Goal: Task Accomplishment & Management: Complete application form

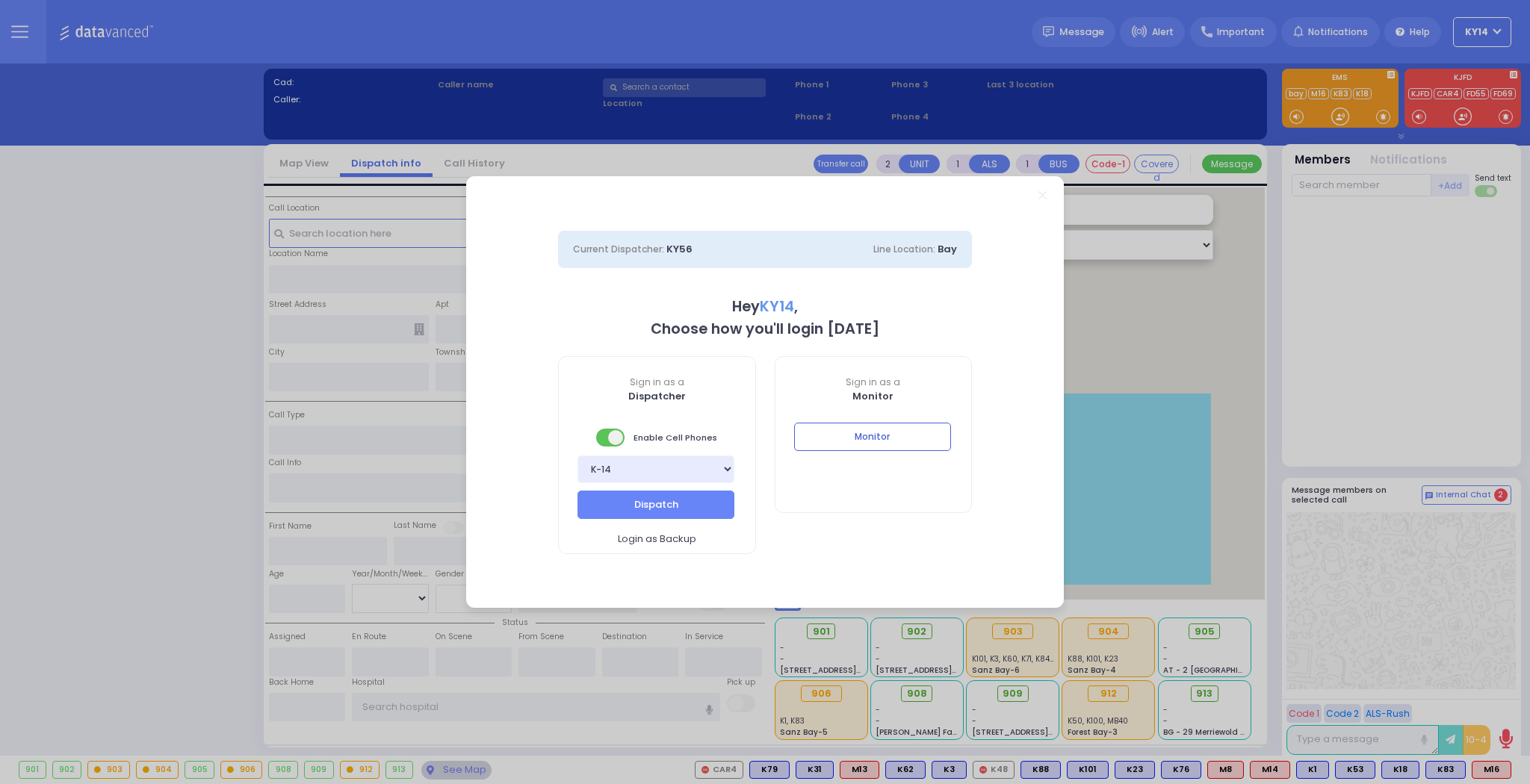
select select "2"
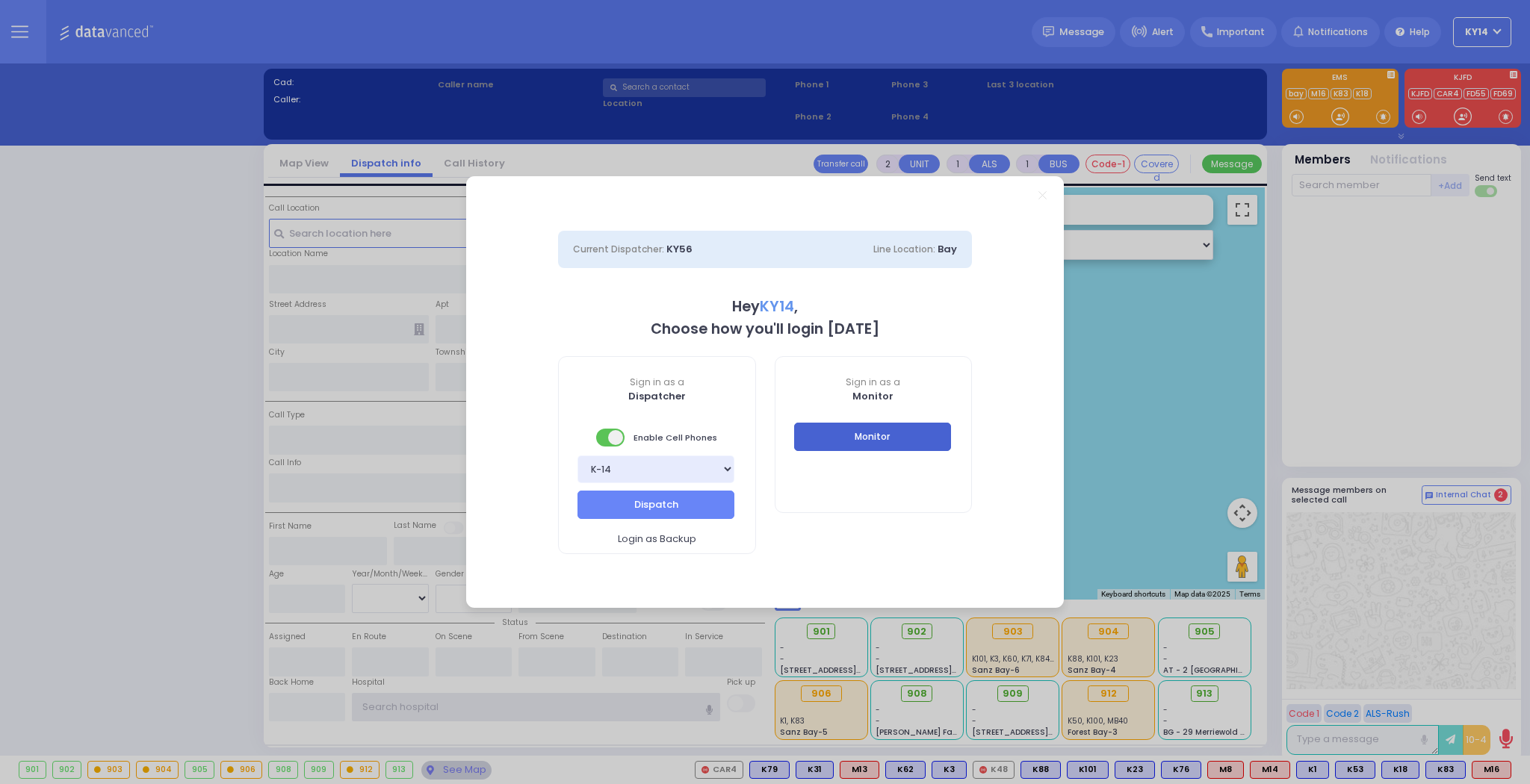
type input "ky14"
click at [894, 439] on button "Monitor" at bounding box center [872, 437] width 157 height 29
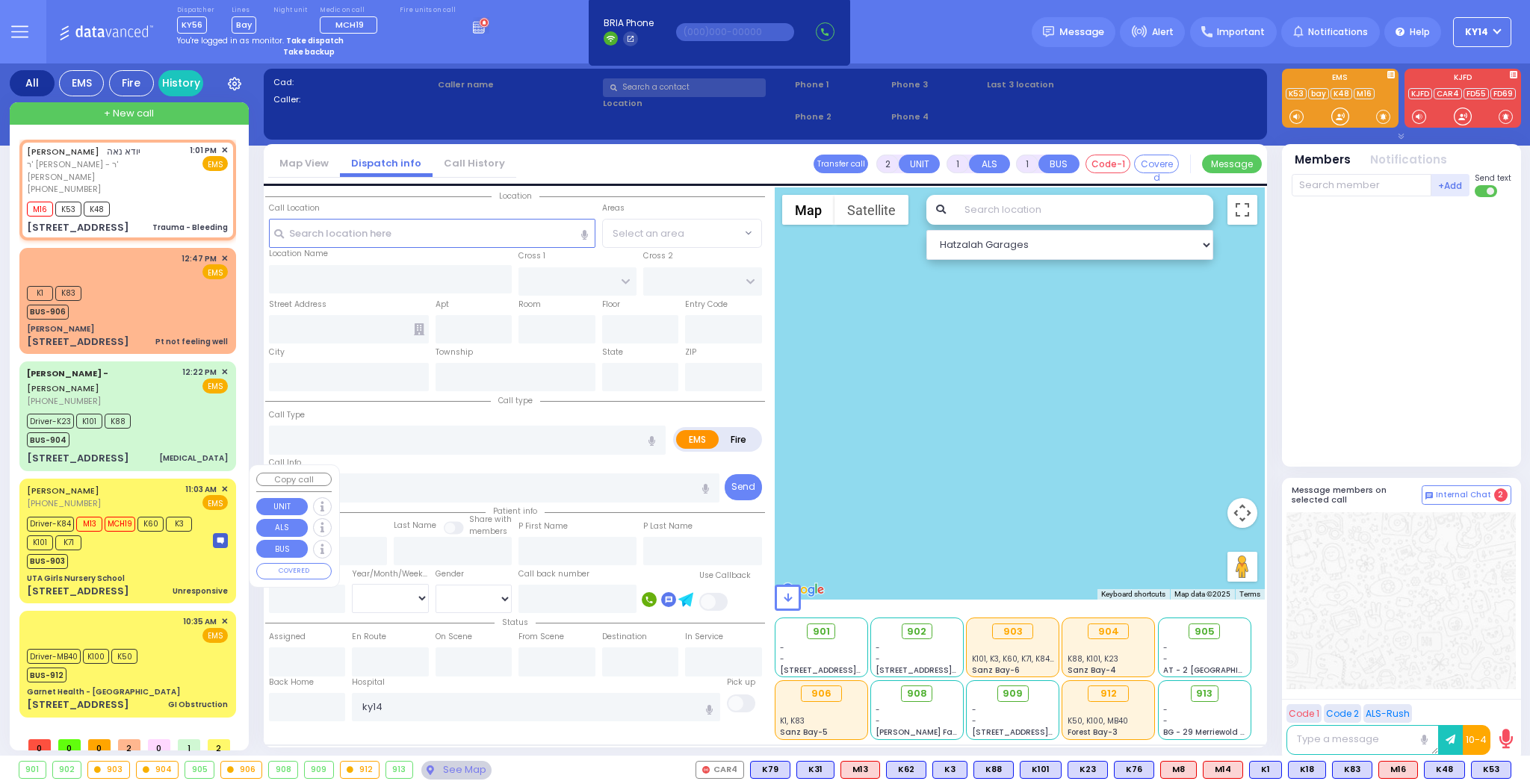
select select
type input "Trauma - Bleeding"
radio input "true"
type input "YIDA"
type input "[PERSON_NAME]"
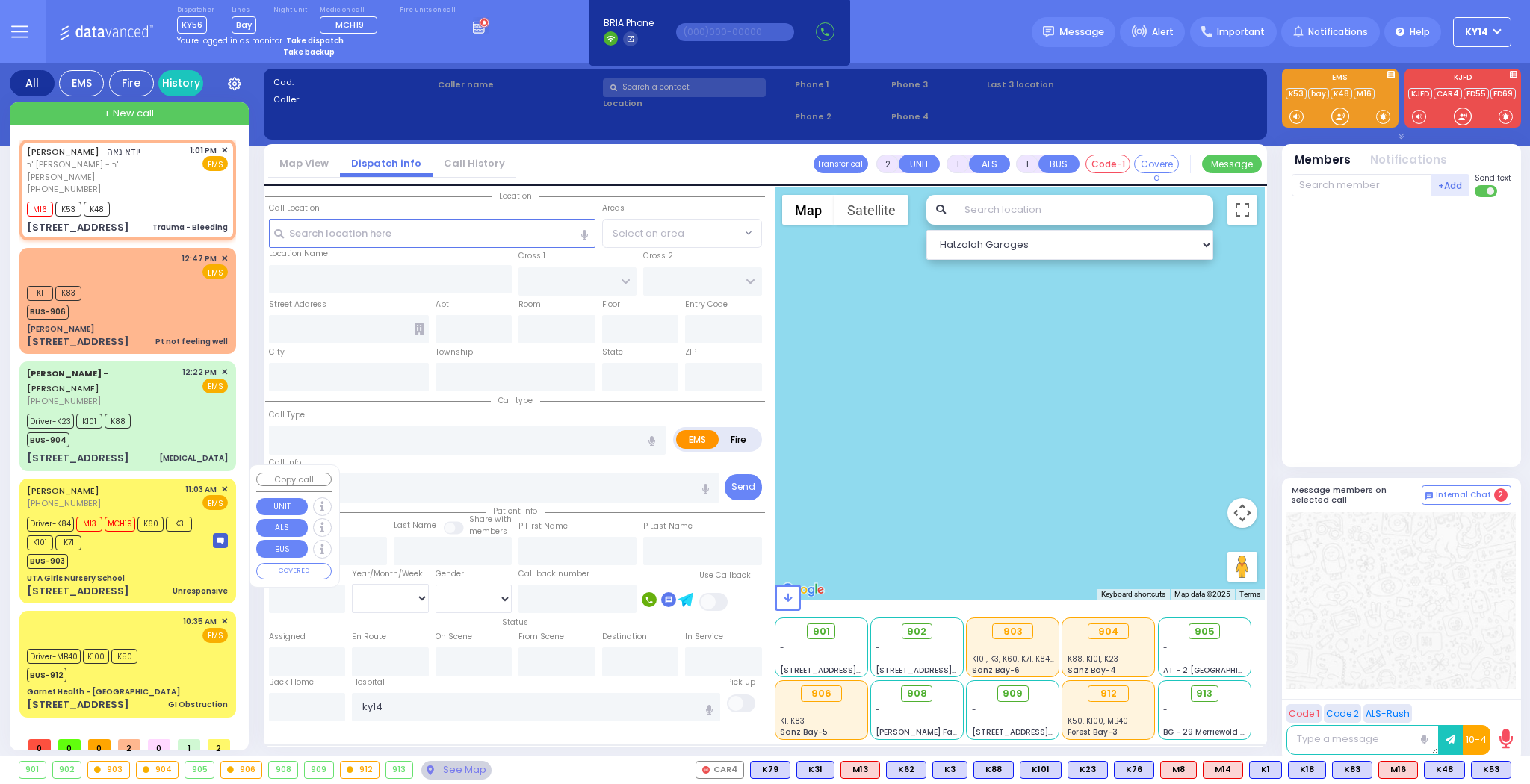
select select
type input "13:01"
type input "13:02"
select select "Hatzalah Garages"
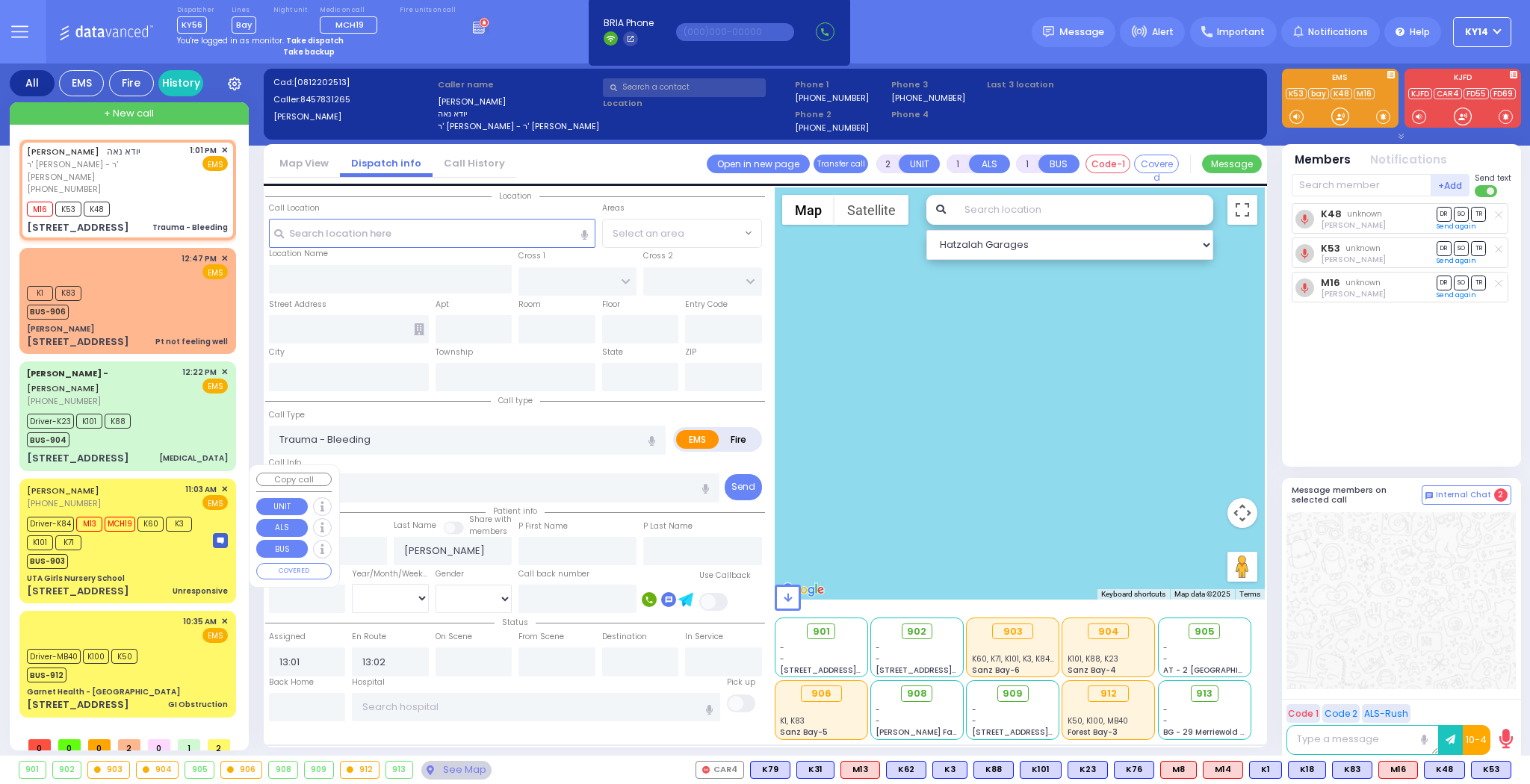
type input "[PERSON_NAME] RD"
type input "MERRIEWOLD LN NORTH"
type input "[STREET_ADDRESS]"
type input "Monroe"
type input "[US_STATE]"
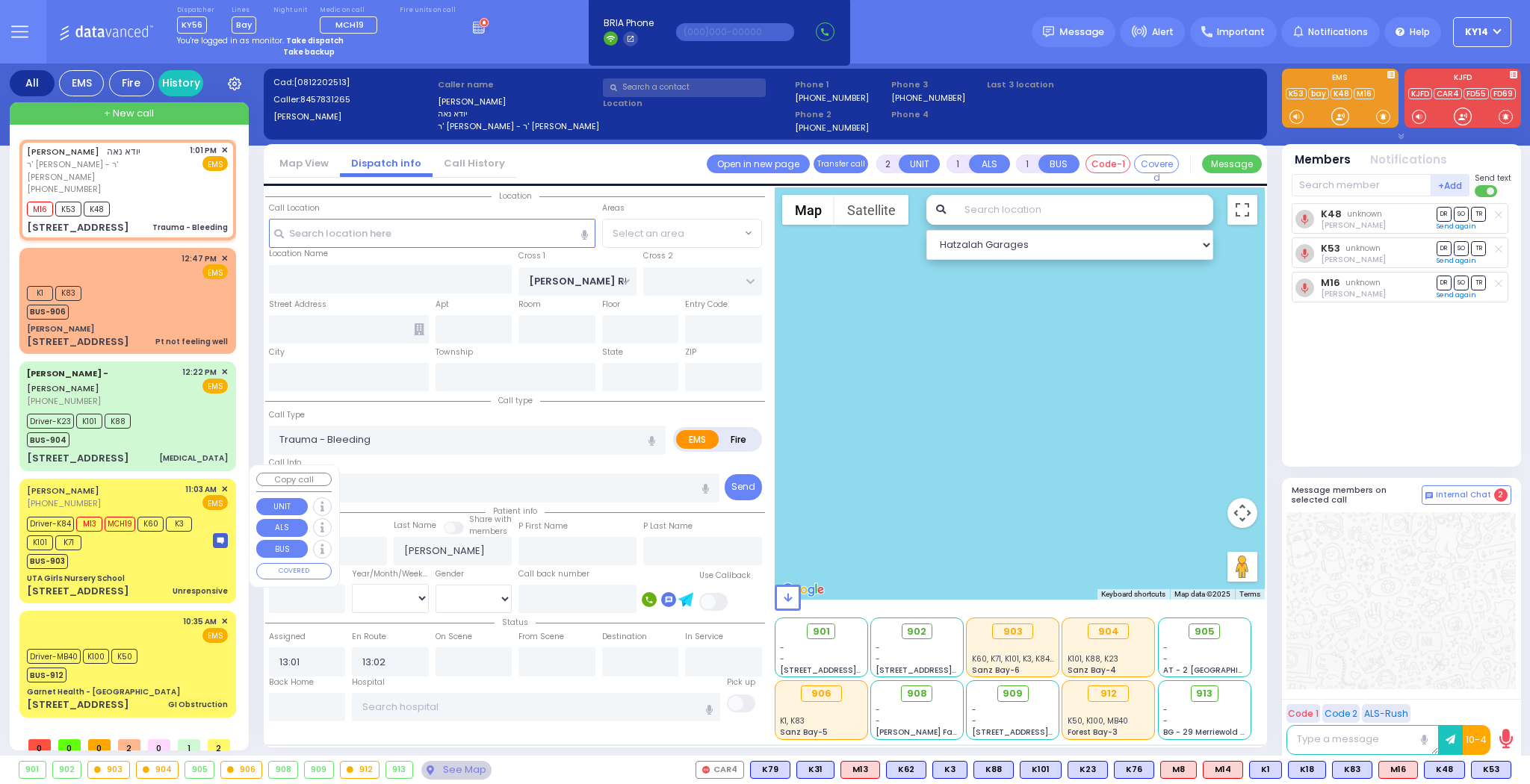
type input "10950"
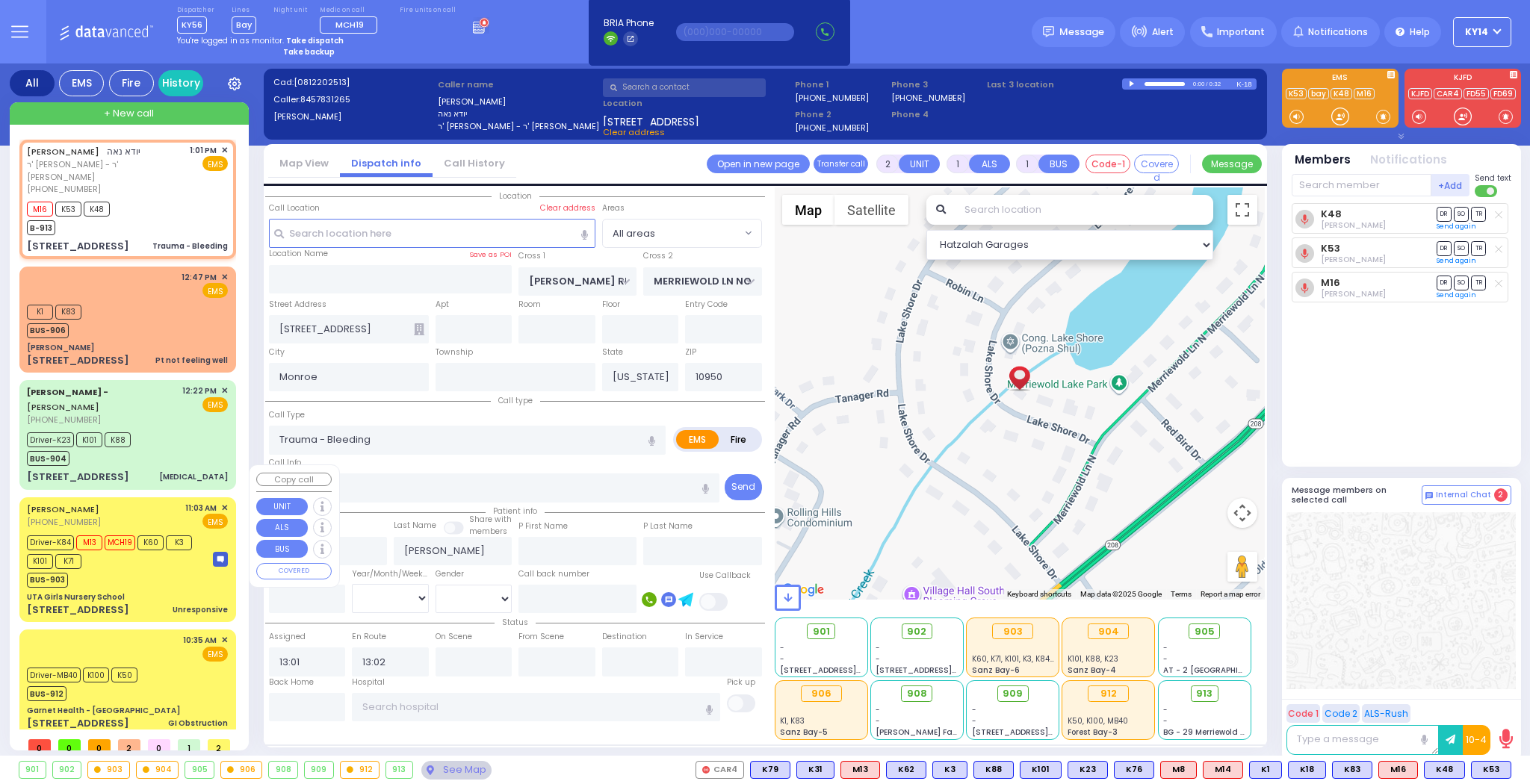
select select
radio input "true"
select select
select select "Hatzalah Garages"
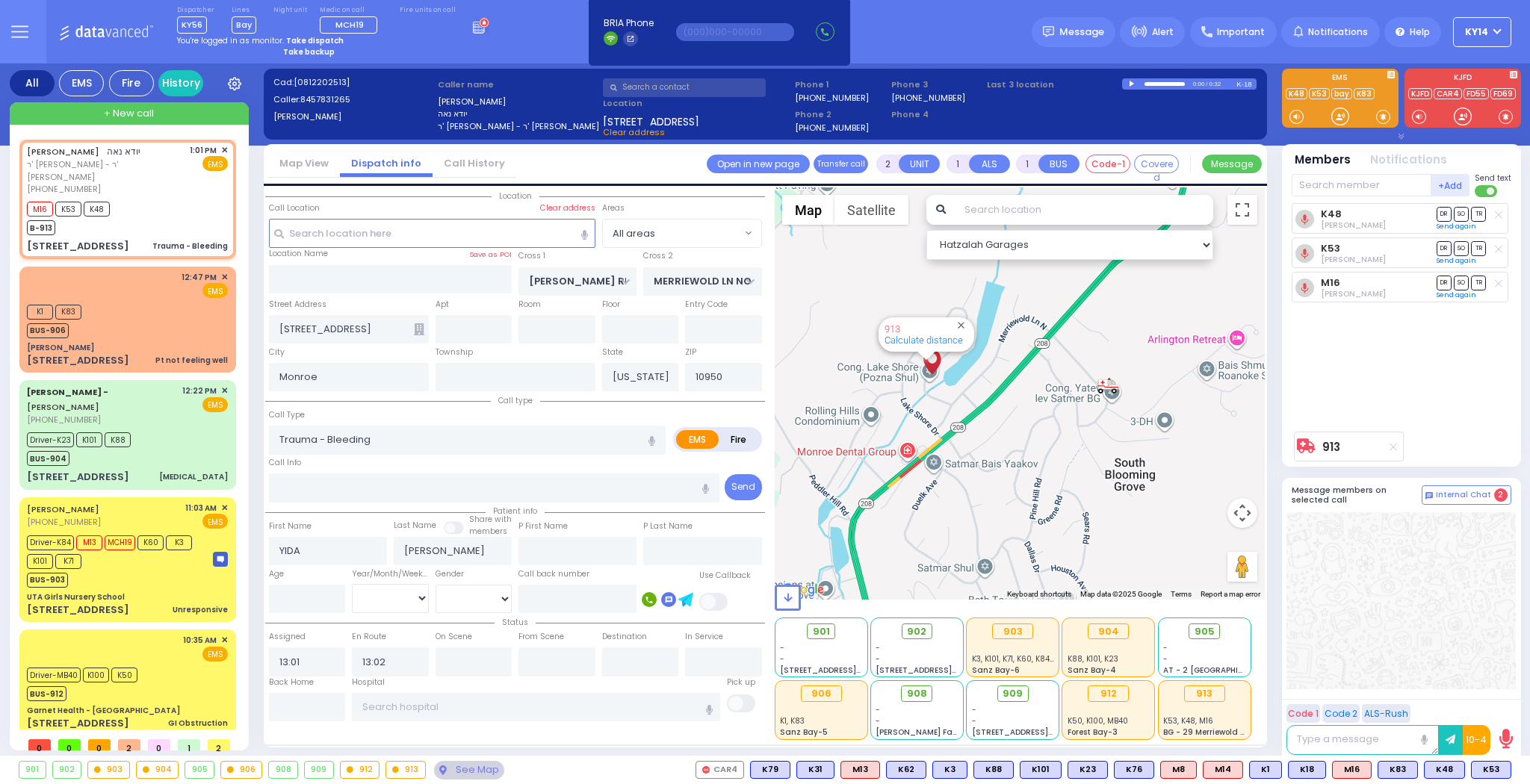
select select
radio input "true"
select select
type input "13:19"
radio input "true"
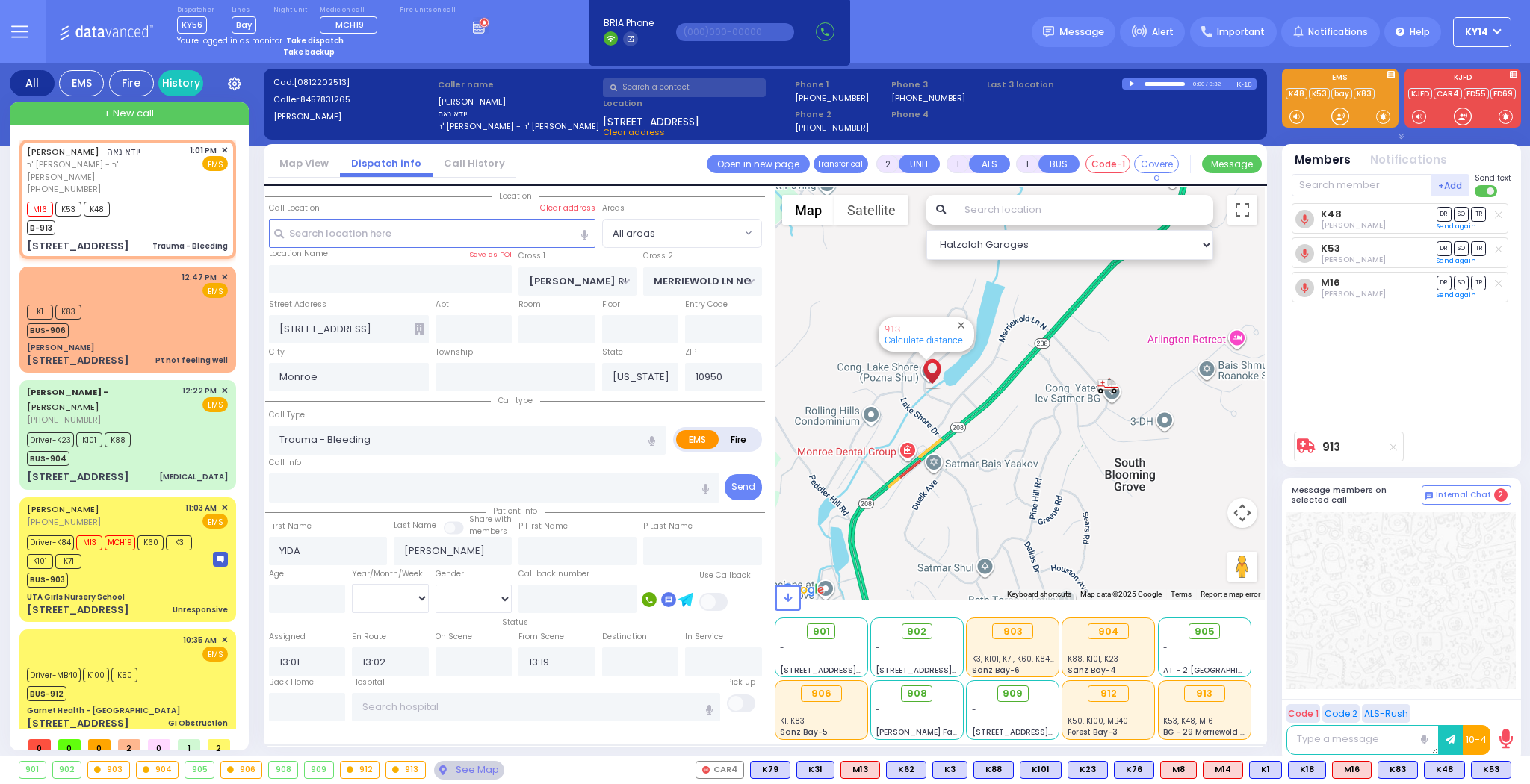
select select
type input "[US_STATE][GEOGRAPHIC_DATA]- [GEOGRAPHIC_DATA]"
select select "All areas"
select select "Hatzalah Garages"
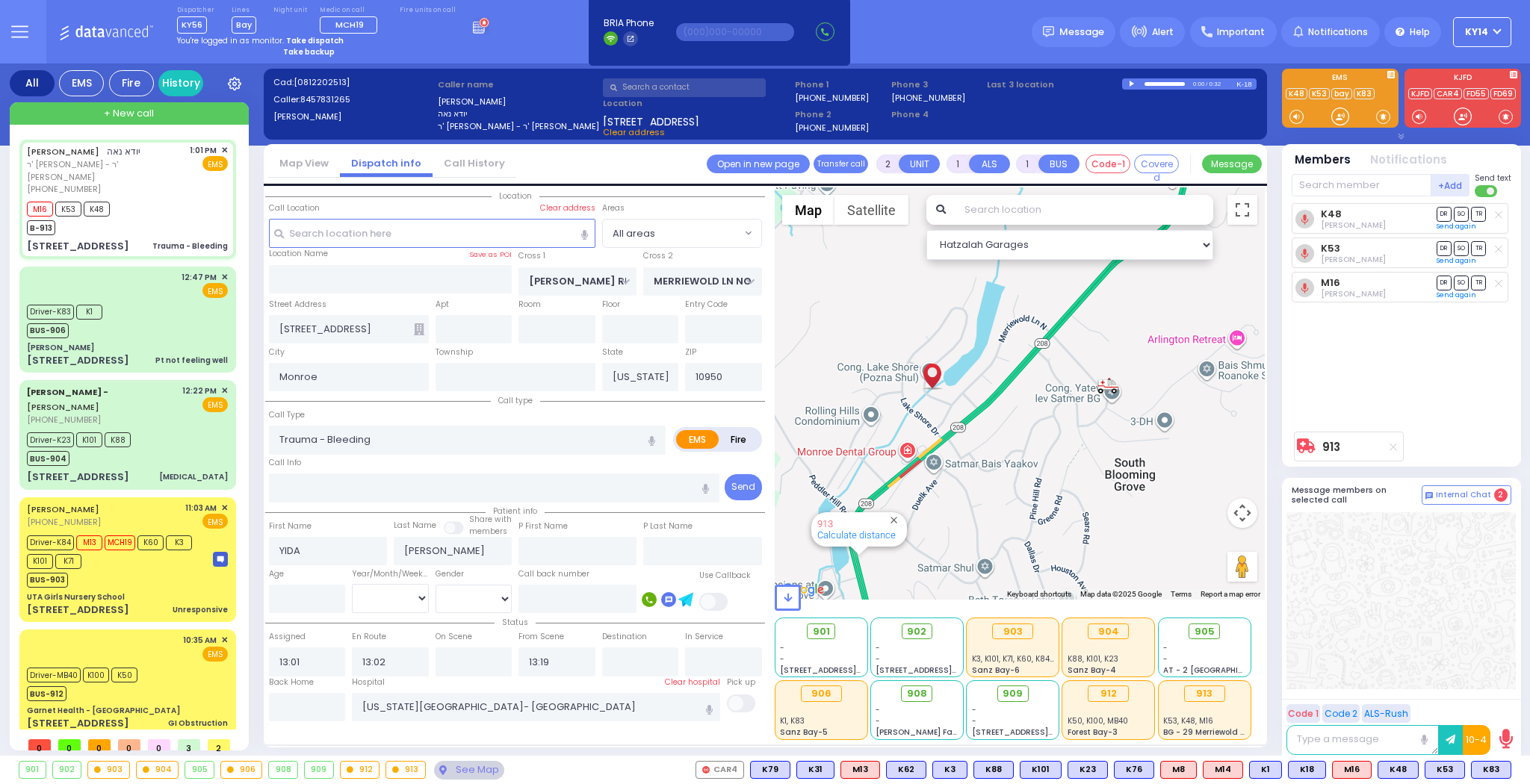
select select
radio input "true"
select select
radio input "true"
select select
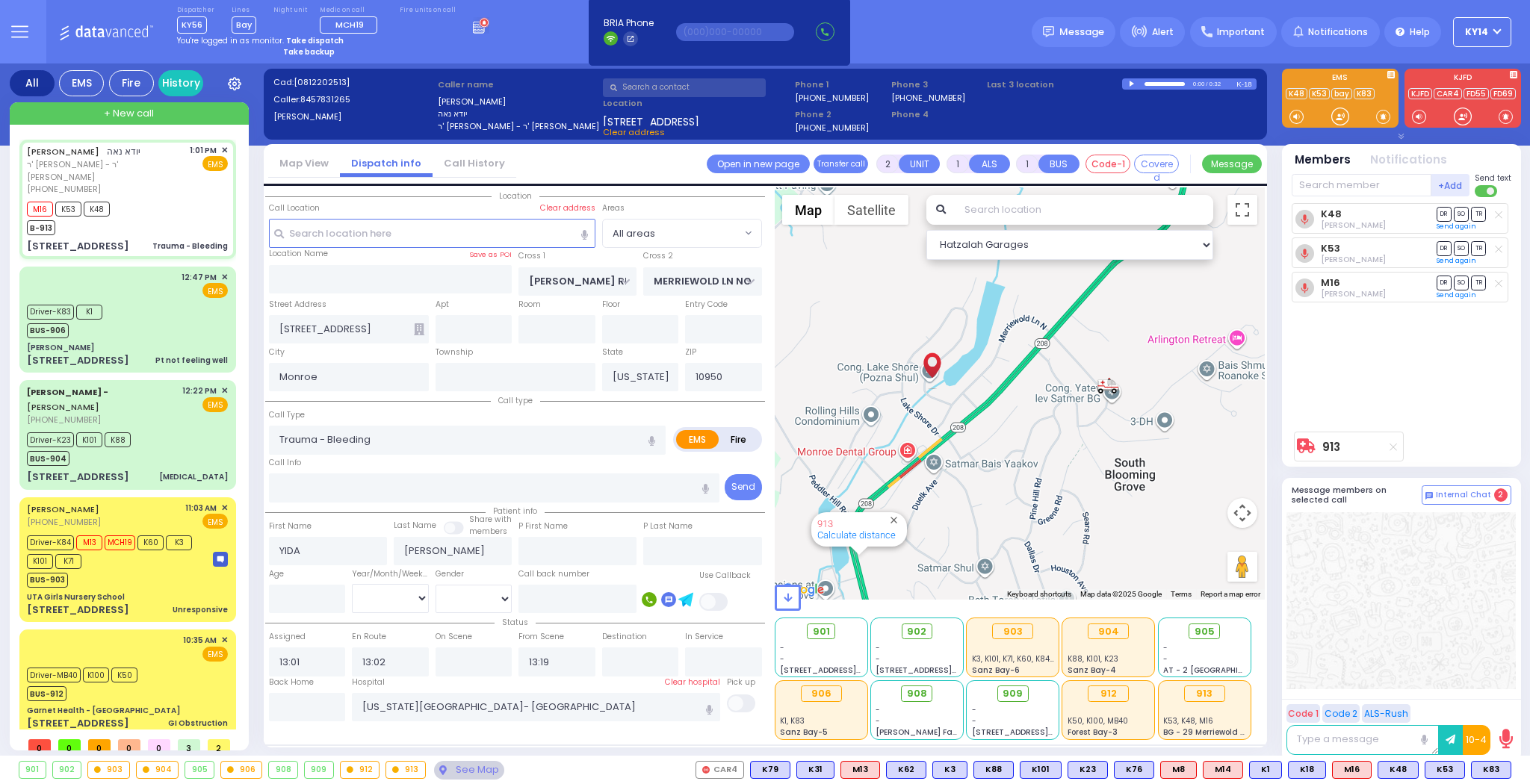
radio input "true"
select select
radio input "true"
select select
select select "All areas"
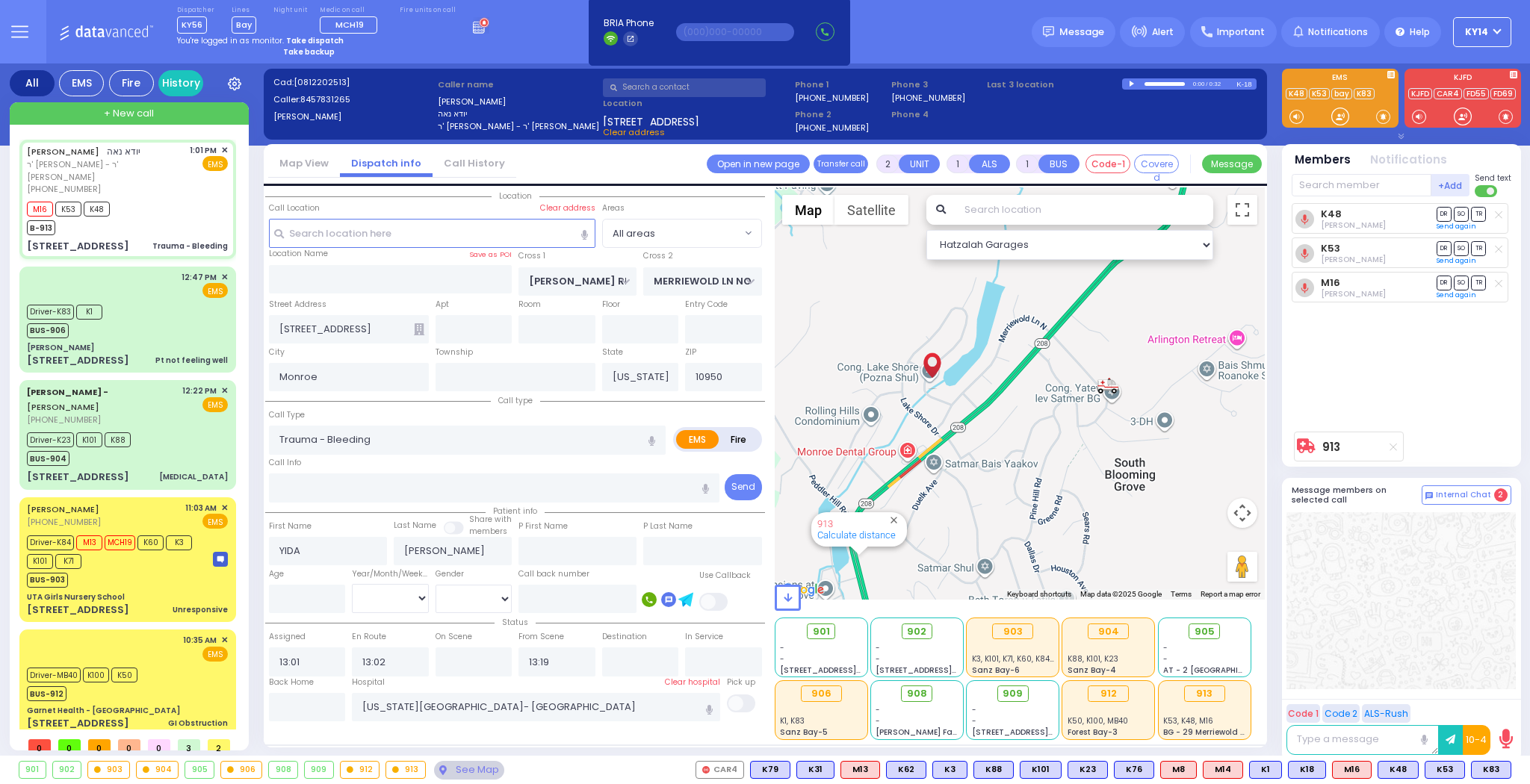
select select "Hatzalah Garages"
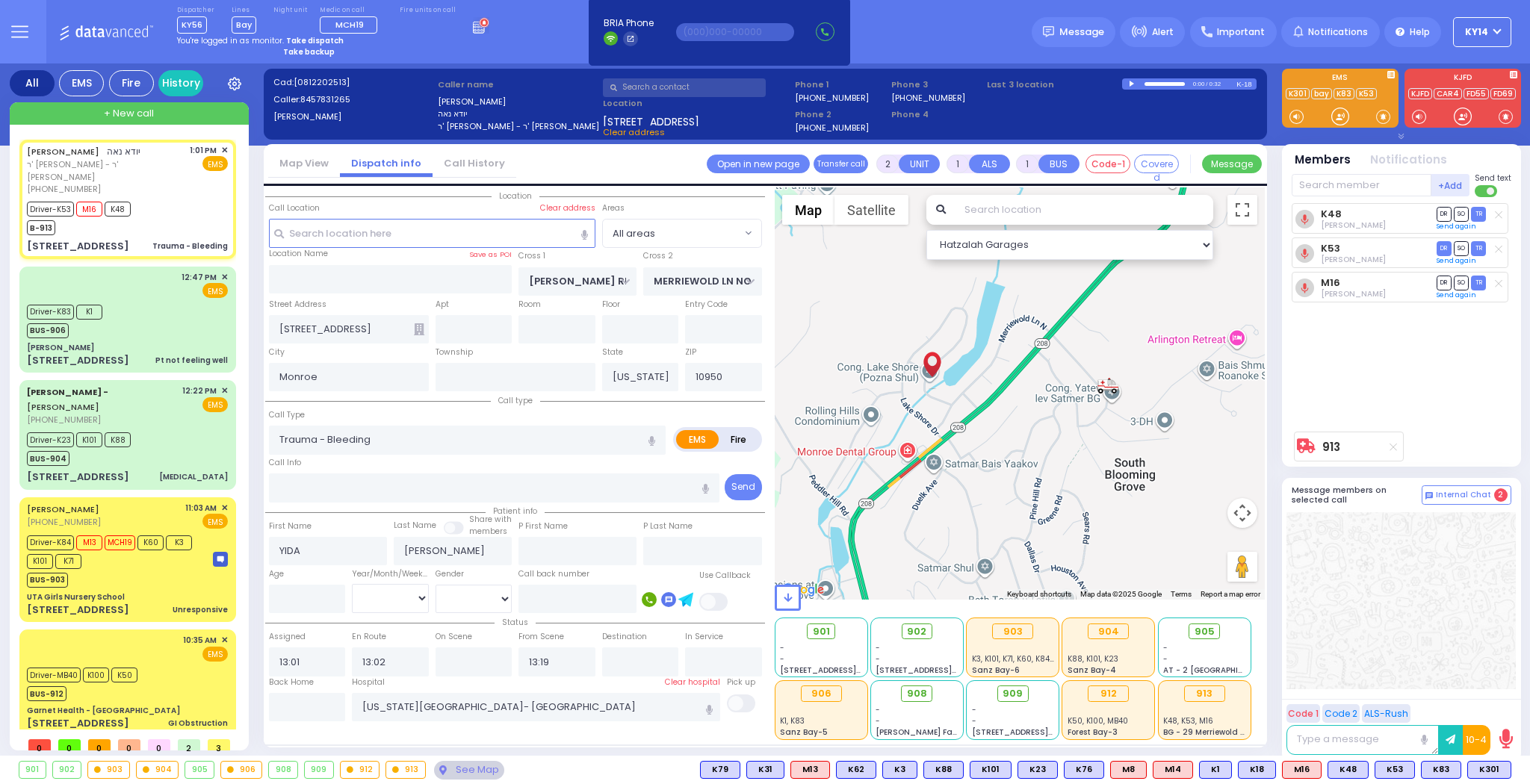
type input "6"
select select
radio input "true"
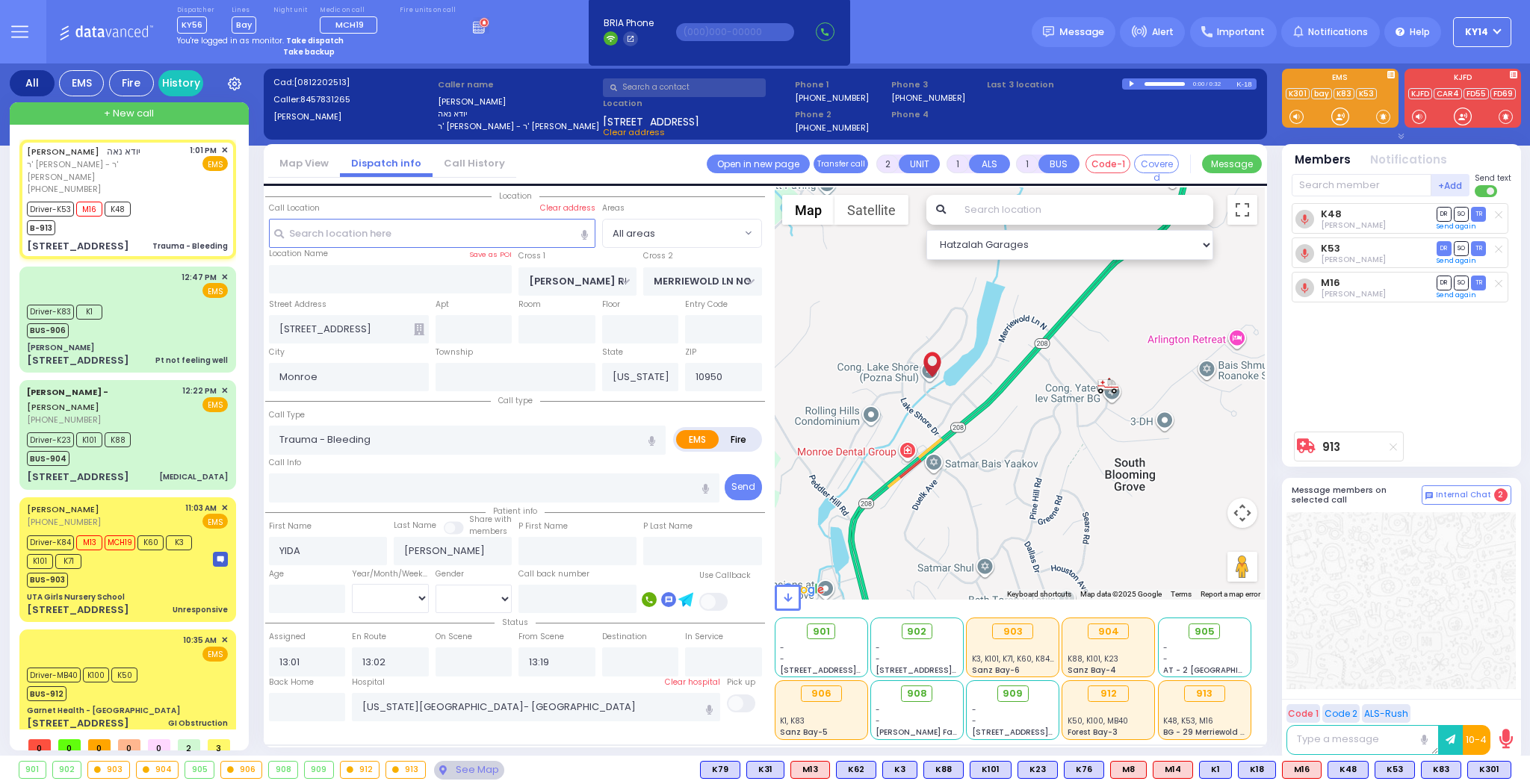
type input "Unknown"
select select "Year"
select select "Hatzalah Garages"
select select
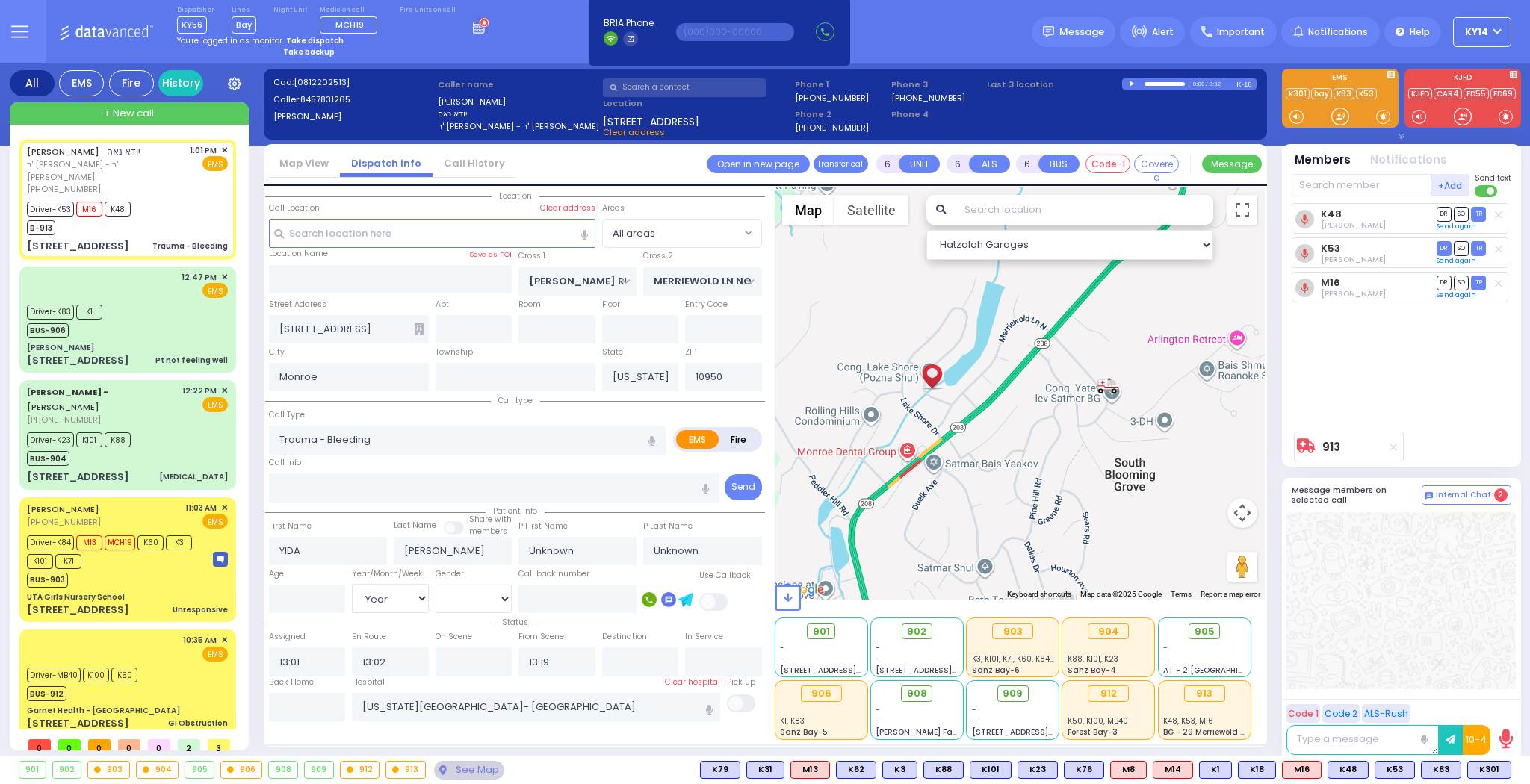
radio input "true"
select select "Year"
select select "Hatzalah Garages"
select select
radio input "true"
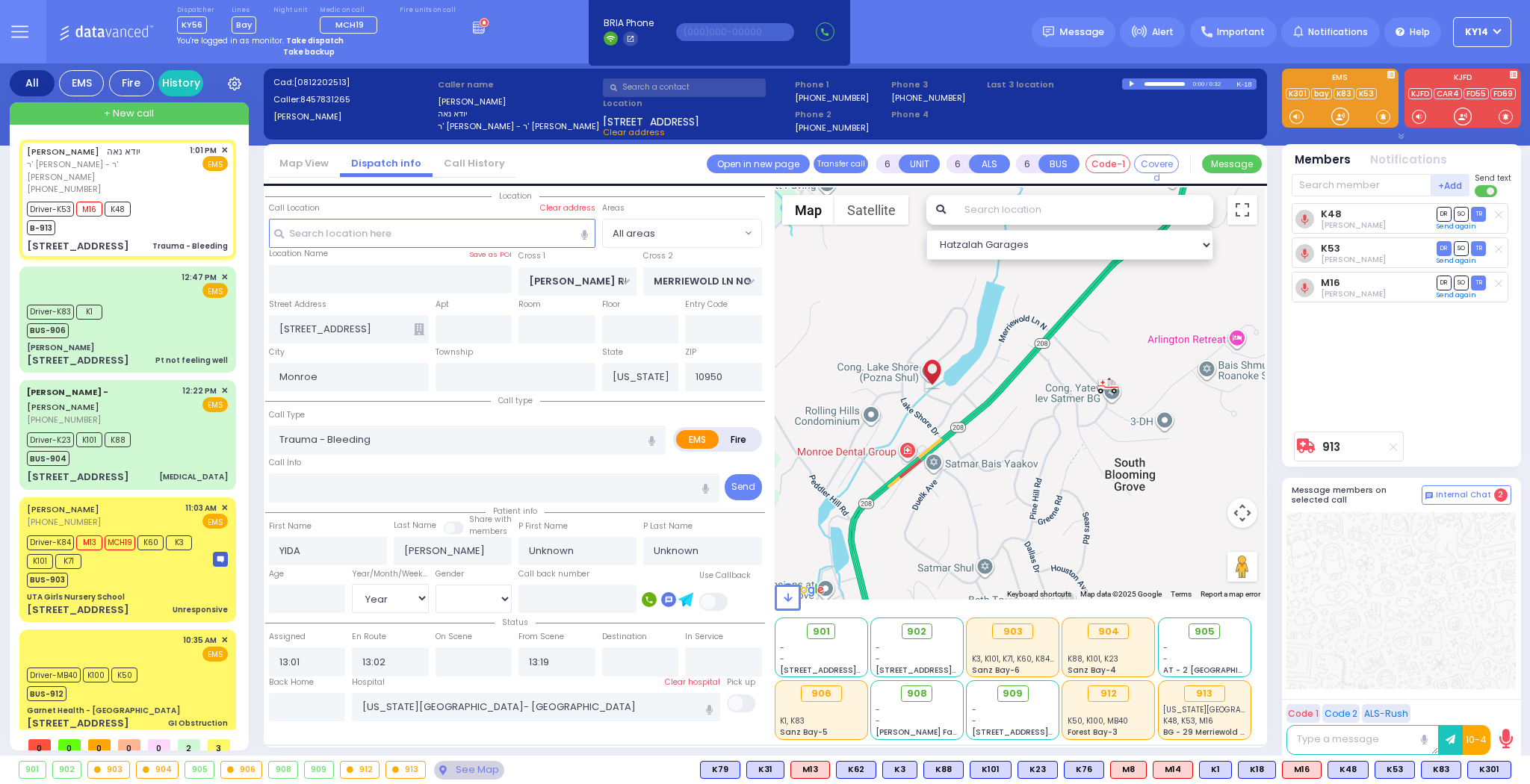
type input "[PERSON_NAME]"
type input "Gold"
select select "Year"
type input "13:06"
select select "Hatzalah Garages"
